Goal: Information Seeking & Learning: Check status

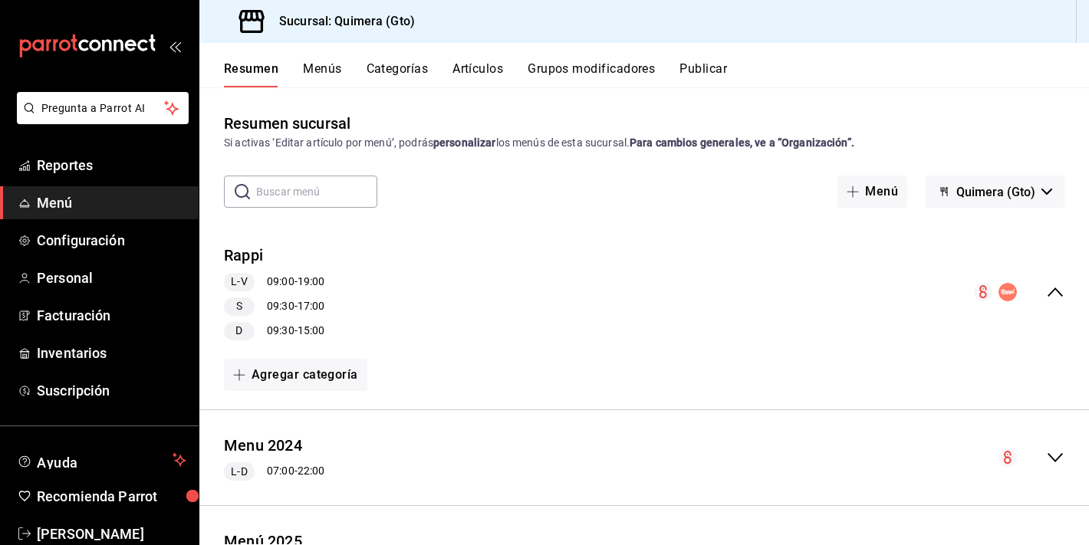
scroll to position [62, 0]
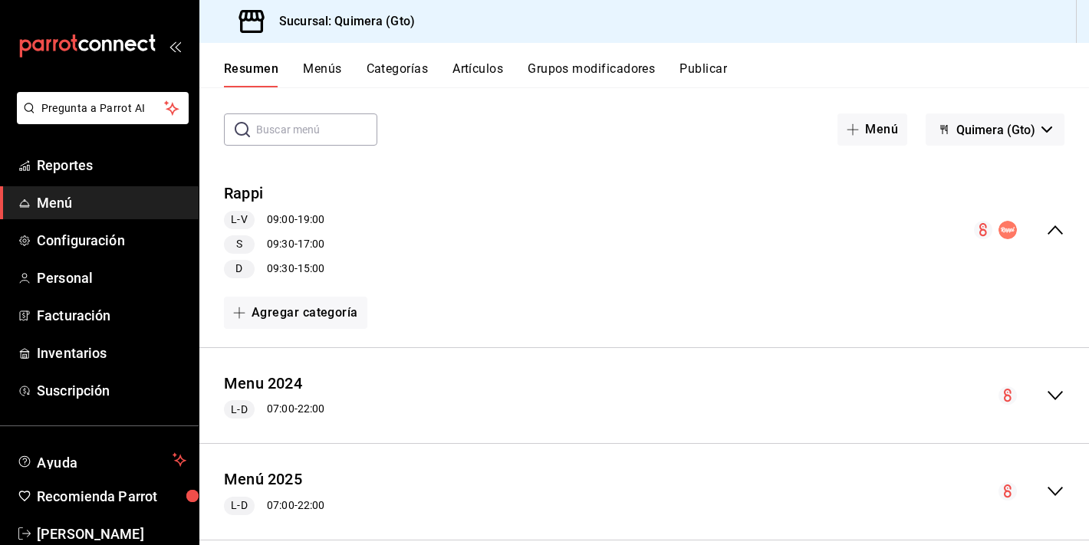
click at [100, 51] on icon "mailbox folders" at bounding box center [87, 46] width 138 height 23
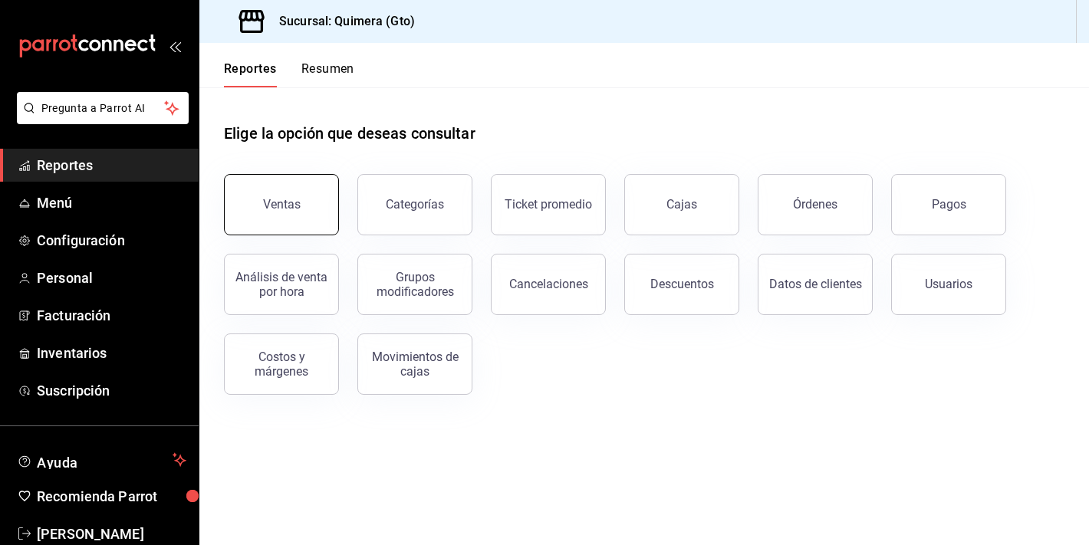
click at [308, 213] on button "Ventas" at bounding box center [281, 204] width 115 height 61
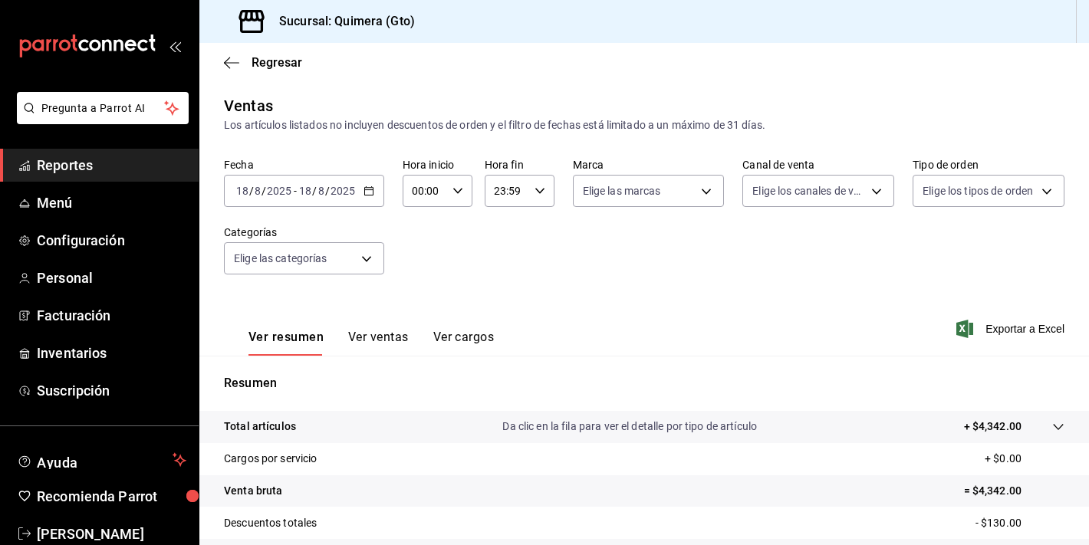
scroll to position [189, 0]
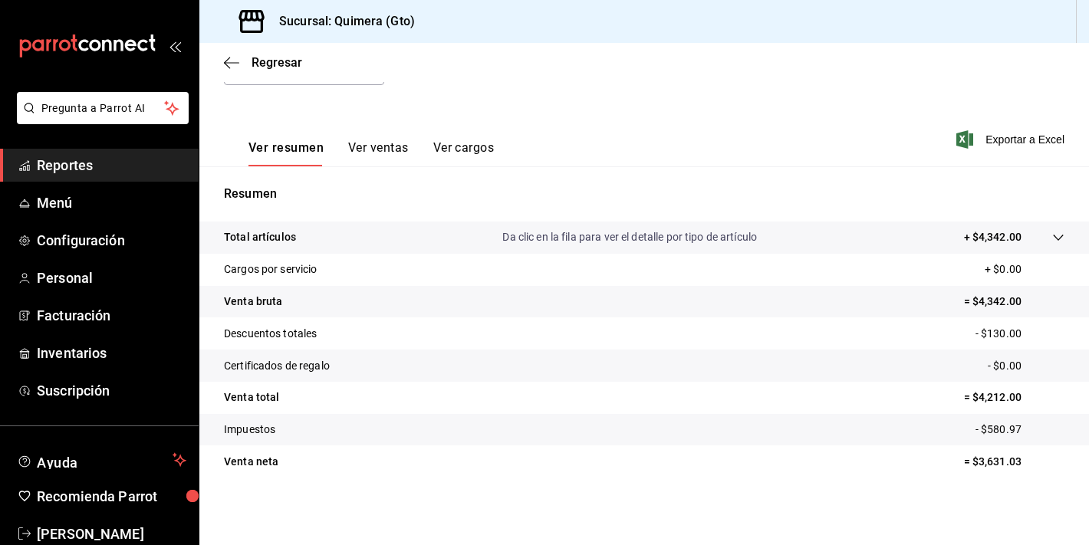
click at [399, 155] on button "Ver ventas" at bounding box center [378, 153] width 61 height 26
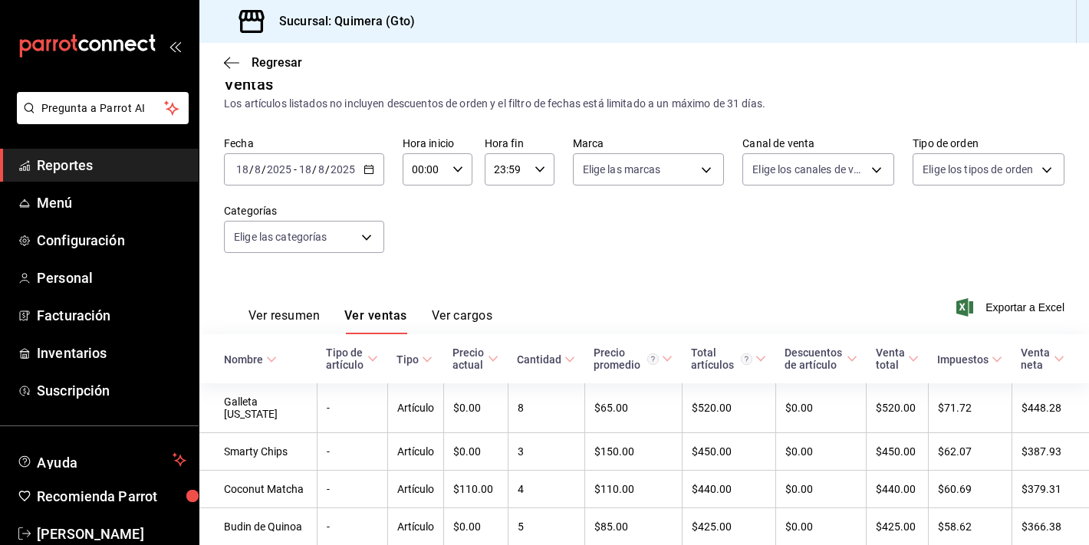
scroll to position [189, 0]
